Goal: Task Accomplishment & Management: Use online tool/utility

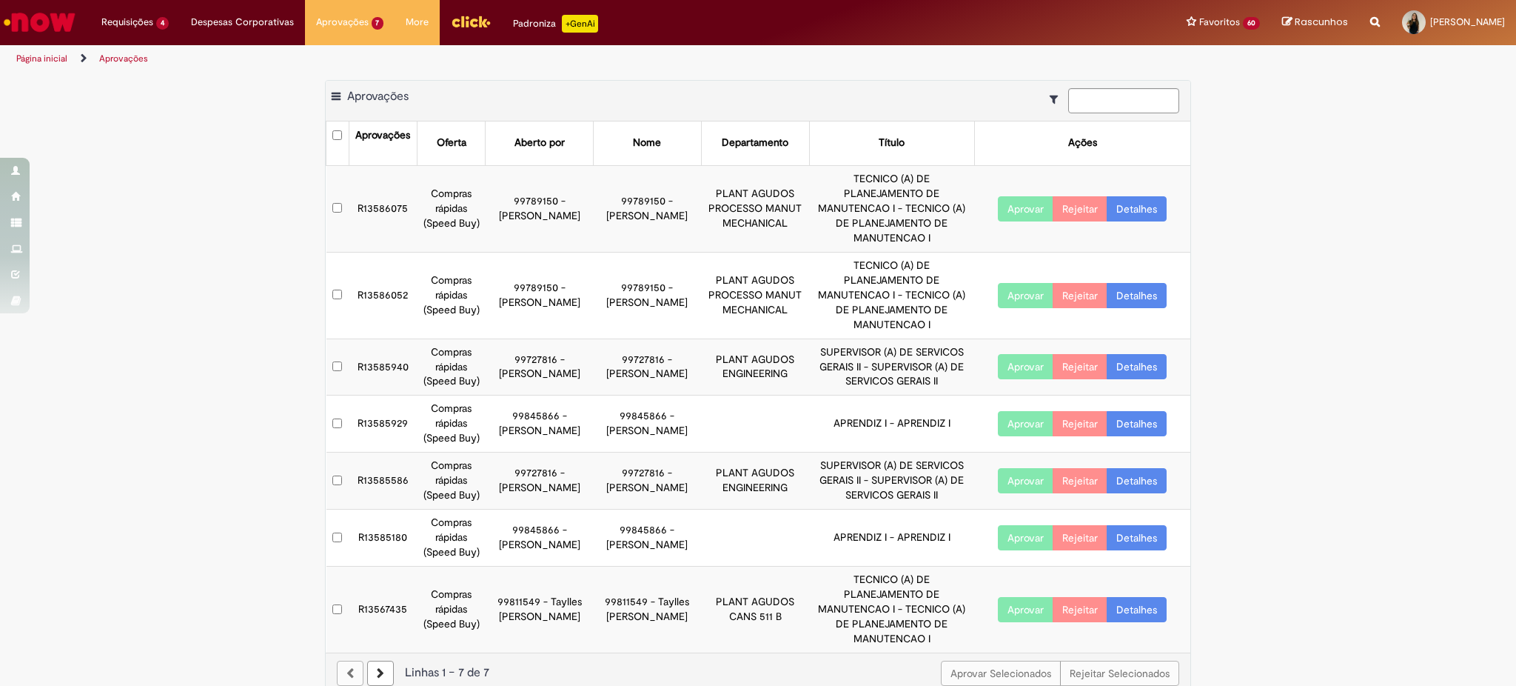
click at [999, 411] on button "Aprovar" at bounding box center [1026, 423] width 56 height 25
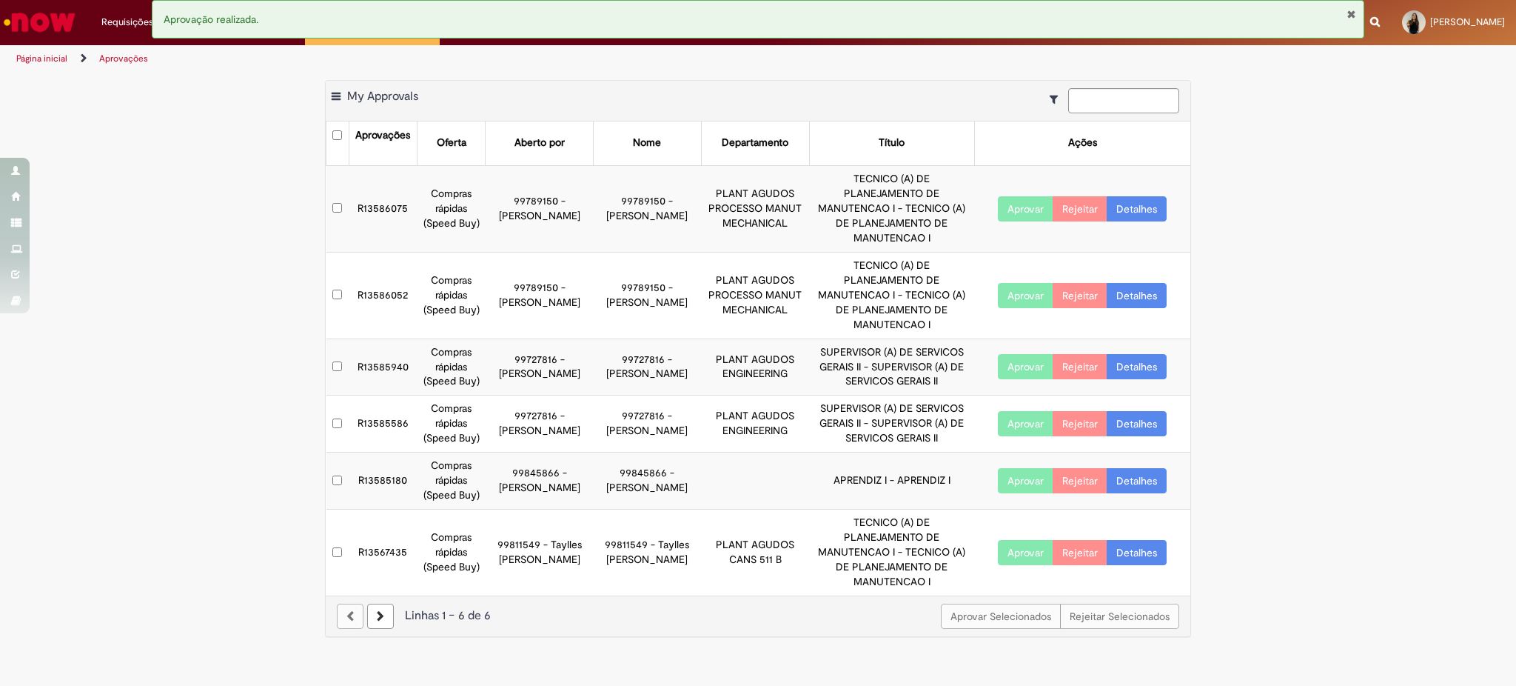
click at [1022, 468] on button "Aprovar" at bounding box center [1026, 480] width 56 height 25
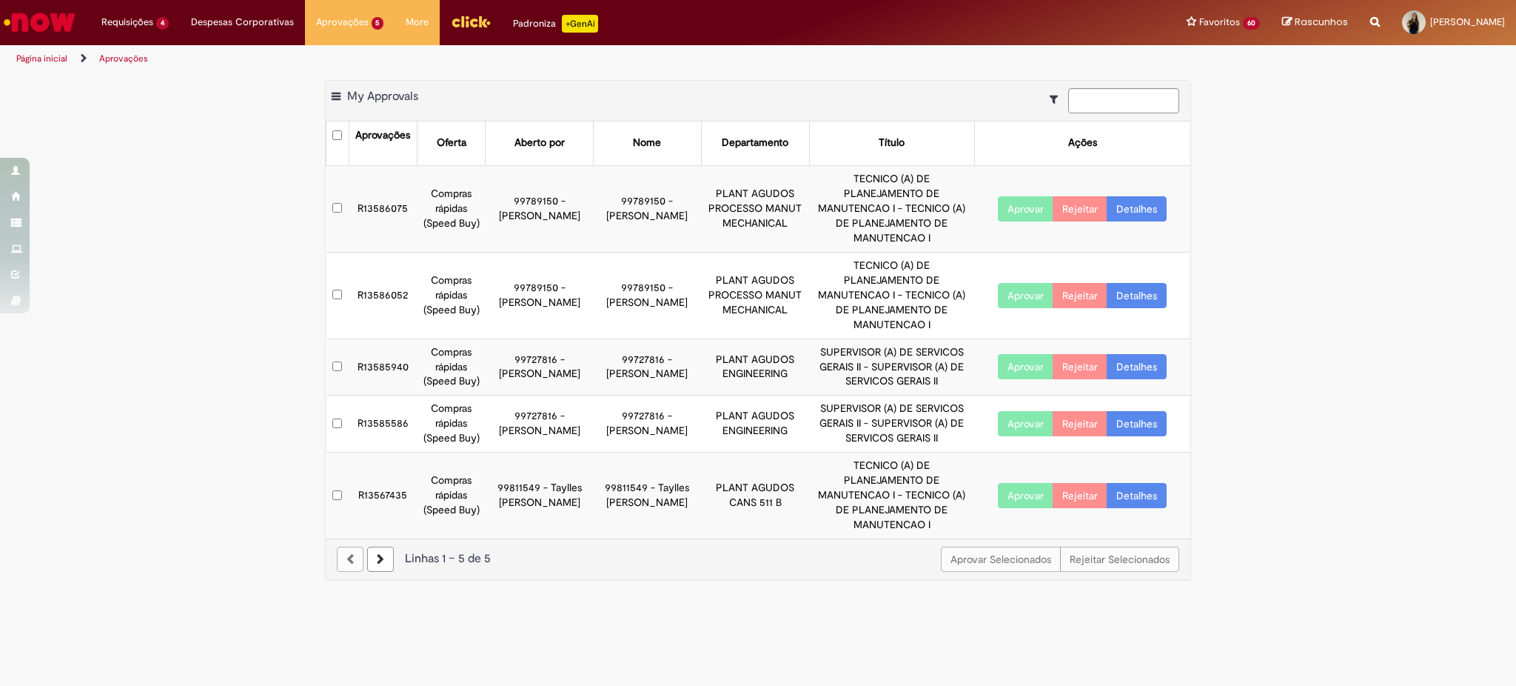
click at [130, 65] on li "Aprovações" at bounding box center [123, 58] width 59 height 27
click at [140, 54] on link "Exibir Todas as Solicitações" at bounding box center [172, 60] width 163 height 16
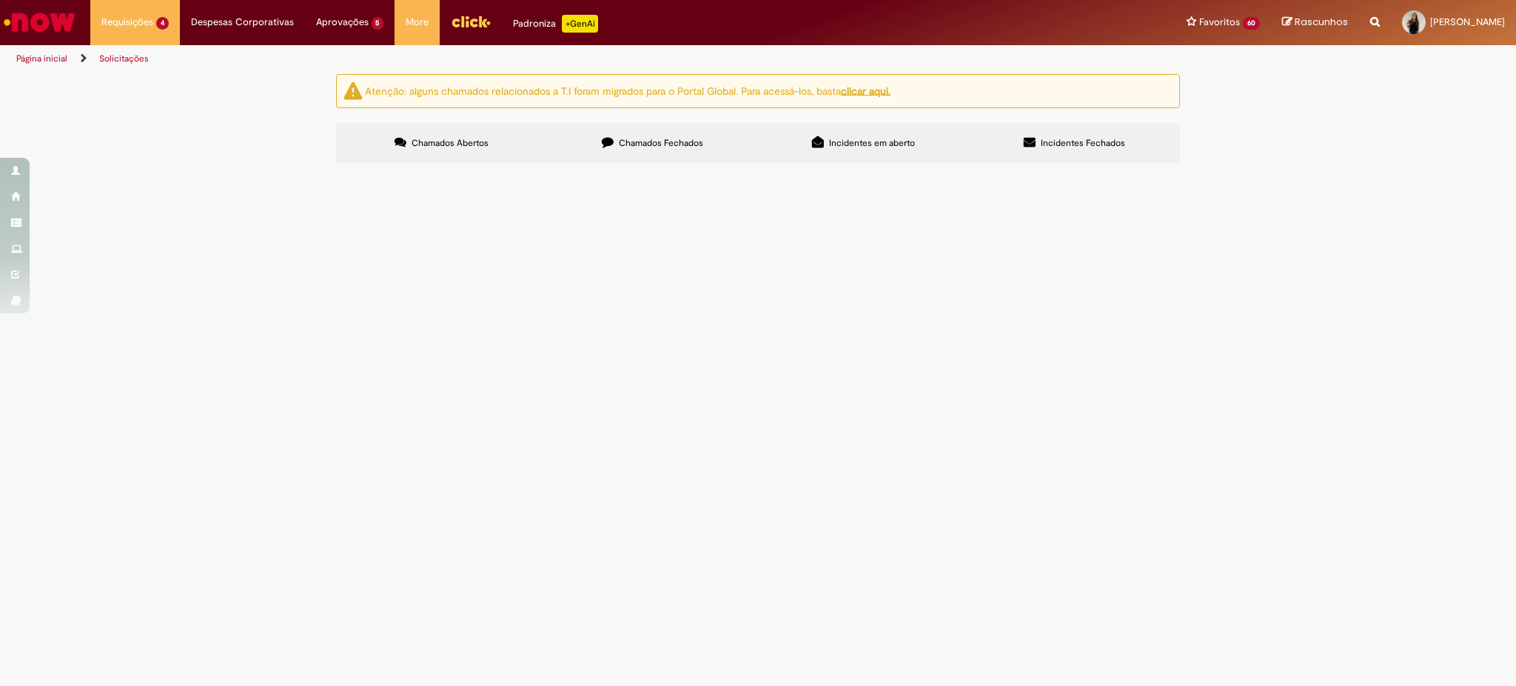
click at [0, 0] on span "Olá, solicito a emissão da NF para enviarmos as caixas ao GD." at bounding box center [0, 0] width 0 height 0
click at [706, 321] on main "Solicitações Atenção: alguns chamados relacionados a T.I foram migrados para o …" at bounding box center [758, 379] width 1516 height 612
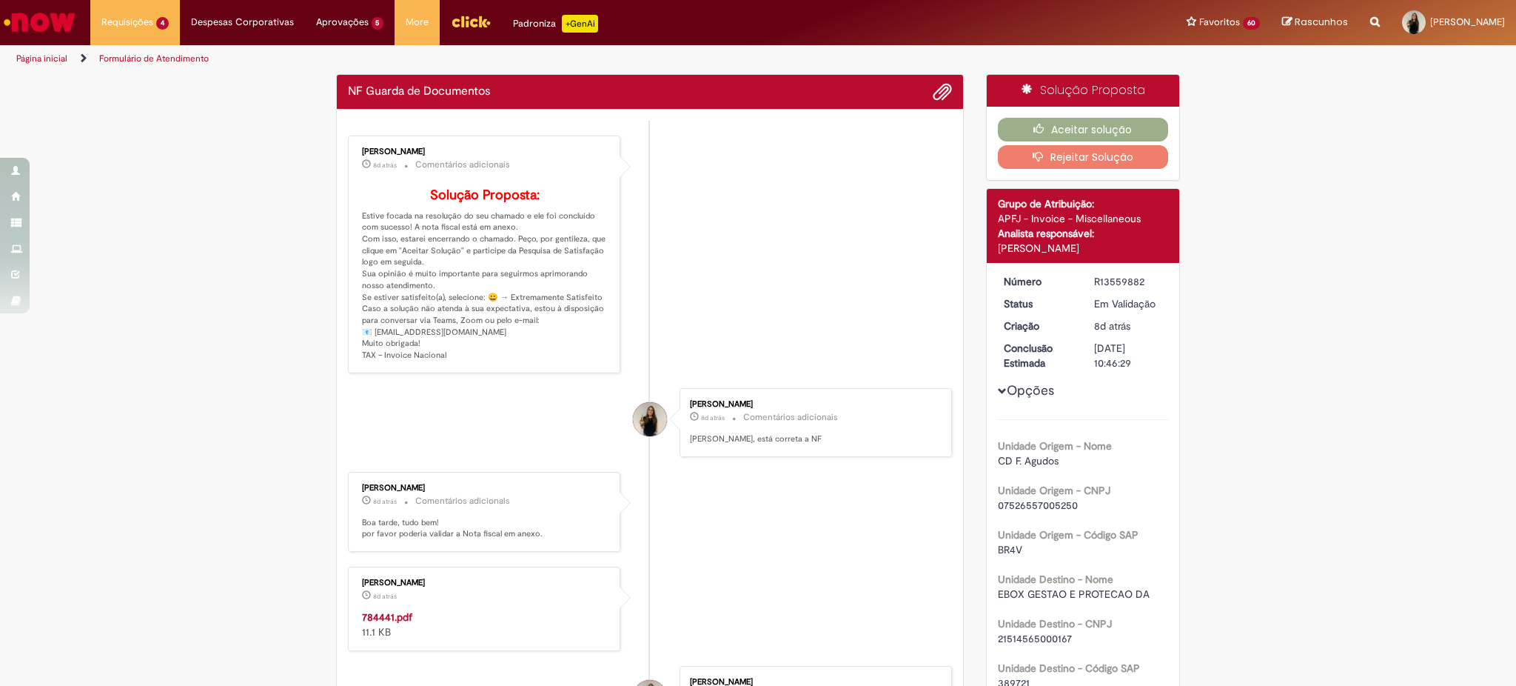
click at [714, 323] on li "[PERSON_NAME] 8d atrás 8 dias atrás Comentários adicionais Solução Proposta: Es…" at bounding box center [650, 254] width 604 height 238
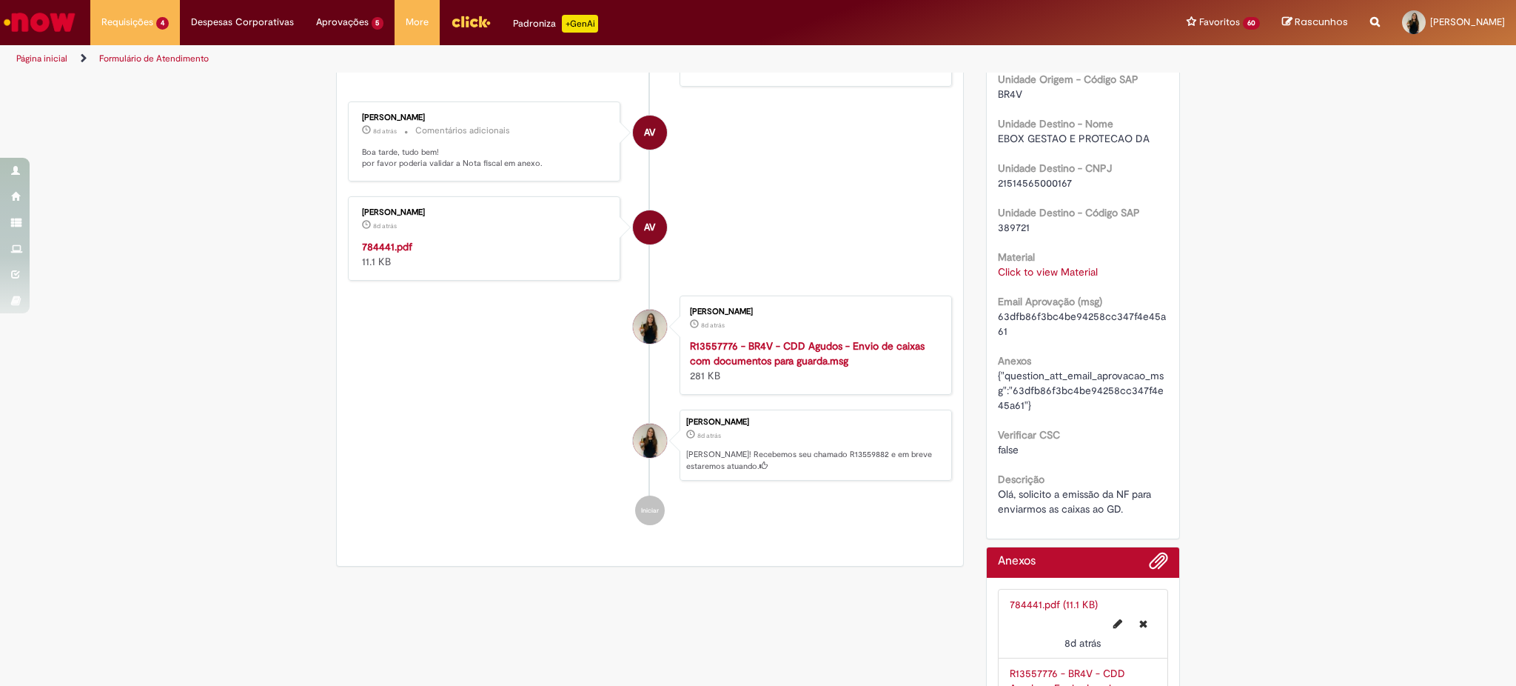
scroll to position [560, 0]
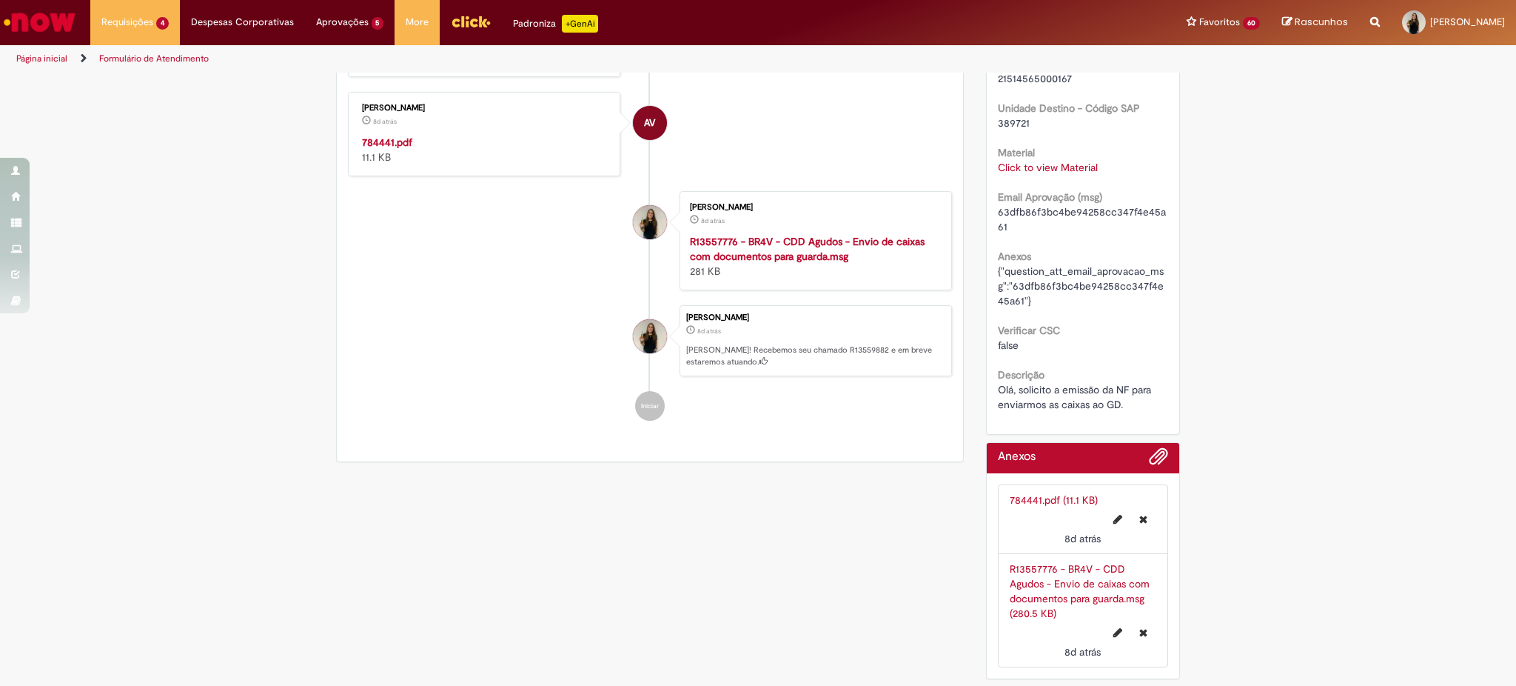
click at [1040, 595] on link "R13557776 - BR4V - CDD Agudos - Envio de caixas com documentos para guarda.msg …" at bounding box center [1080, 591] width 140 height 58
